Goal: Information Seeking & Learning: Learn about a topic

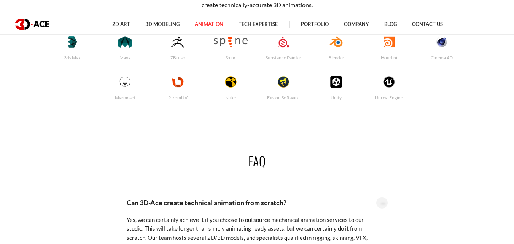
scroll to position [1712, 0]
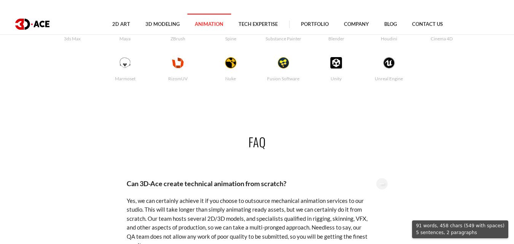
drag, startPoint x: 127, startPoint y: 102, endPoint x: 151, endPoint y: 161, distance: 63.8
click at [151, 167] on div "Can 3D-Ace create technical animation from scratch? Yes, we can certainly achie…" at bounding box center [257, 213] width 274 height 92
copy div "Can 3D-Ace create technical animation from scratch? Yes, we can certainly achie…"
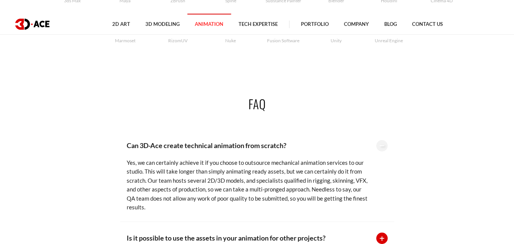
click at [167, 232] on p "Is it possible to use the assets in your animation for other projects?" at bounding box center [248, 237] width 242 height 11
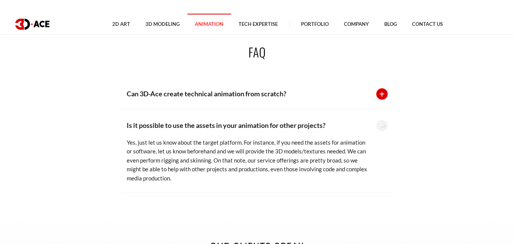
scroll to position [1788, 0]
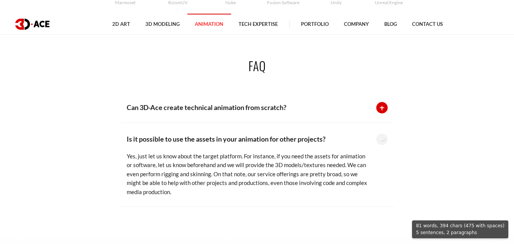
drag, startPoint x: 132, startPoint y: 58, endPoint x: 175, endPoint y: 111, distance: 68.2
click at [175, 123] on div "Is it possible to use the assets in your animation for other projects? Yes, jus…" at bounding box center [257, 165] width 274 height 84
copy div "Is it possible to use the assets in your animation for other projects? Yes, jus…"
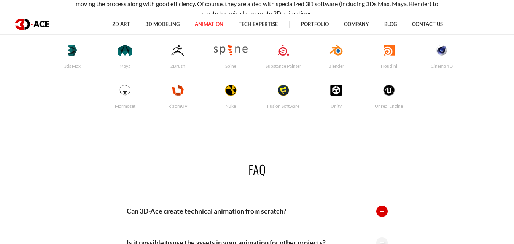
scroll to position [1674, 0]
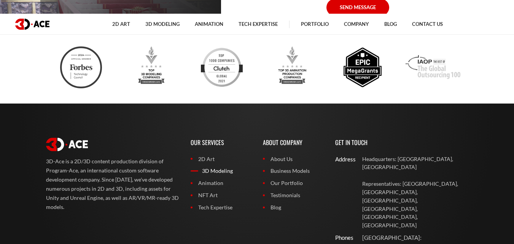
scroll to position [3058, 0]
